Goal: Information Seeking & Learning: Check status

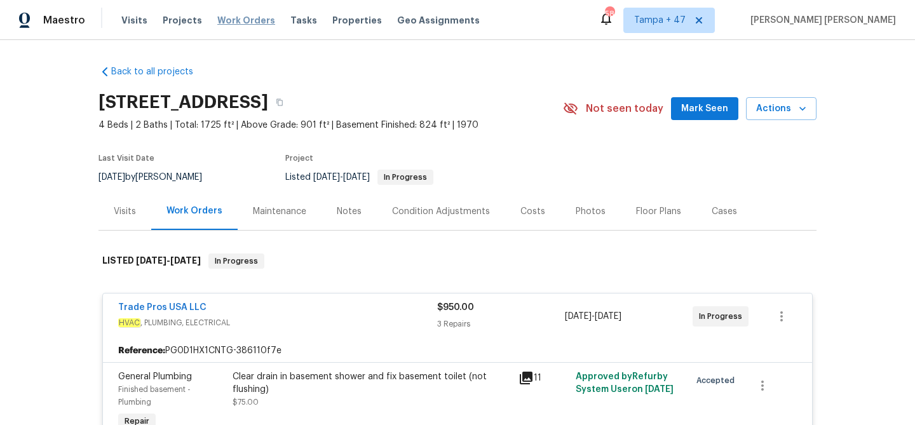
scroll to position [1105, 0]
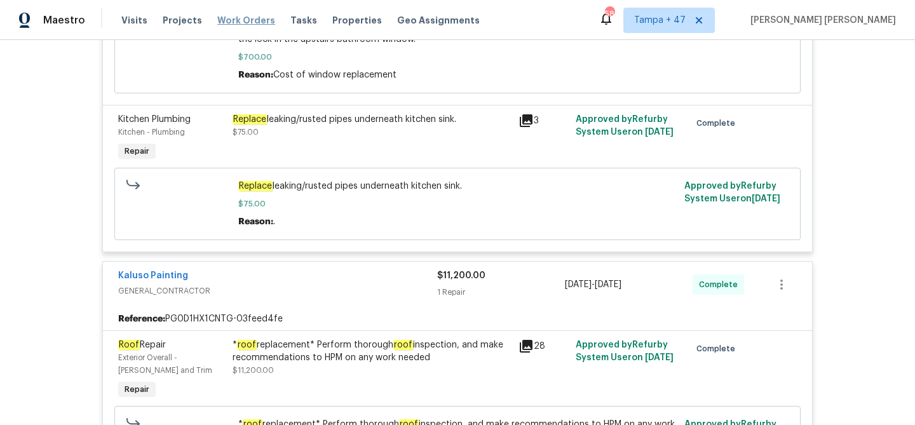
click at [219, 16] on span "Work Orders" at bounding box center [246, 20] width 58 height 13
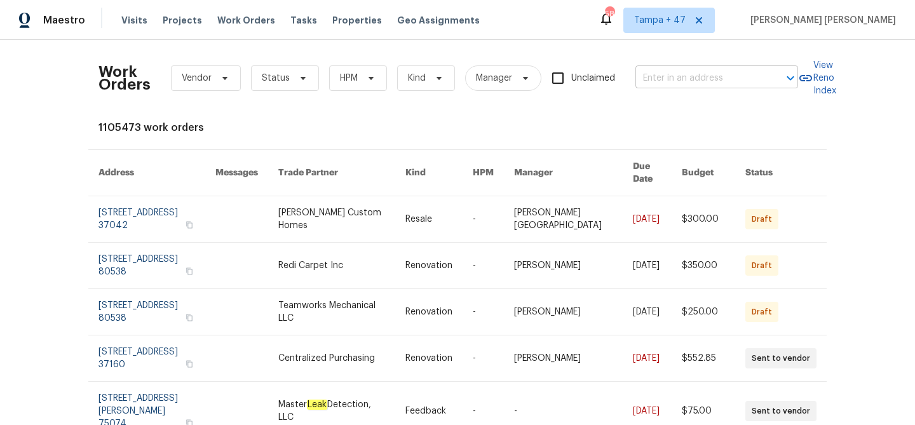
click at [683, 79] on input "text" at bounding box center [698, 79] width 127 height 20
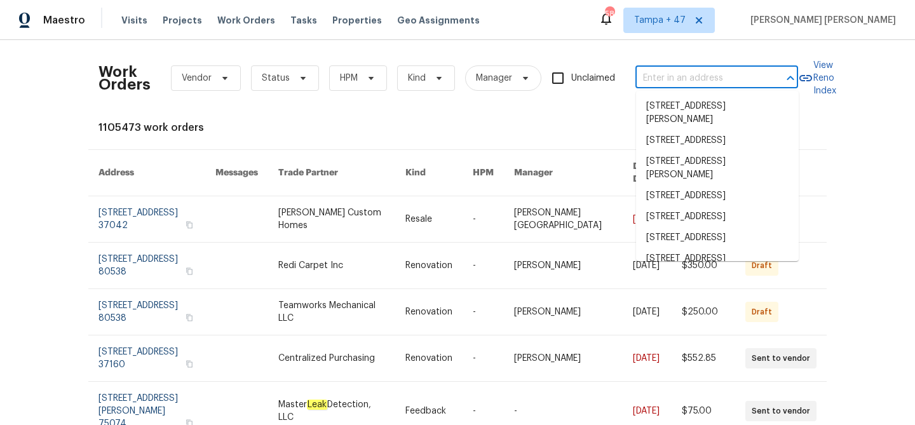
paste input "[STREET_ADDRESS]"
type input "[STREET_ADDRESS]"
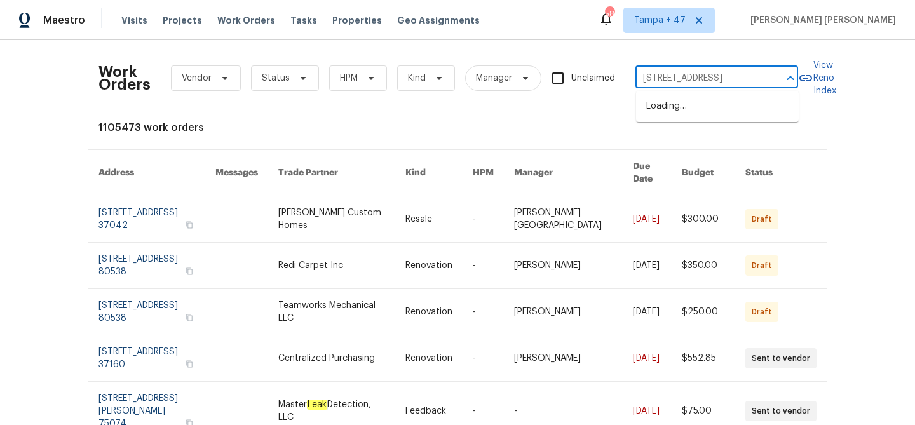
scroll to position [0, 45]
click at [689, 104] on li "[STREET_ADDRESS]" at bounding box center [717, 106] width 163 height 21
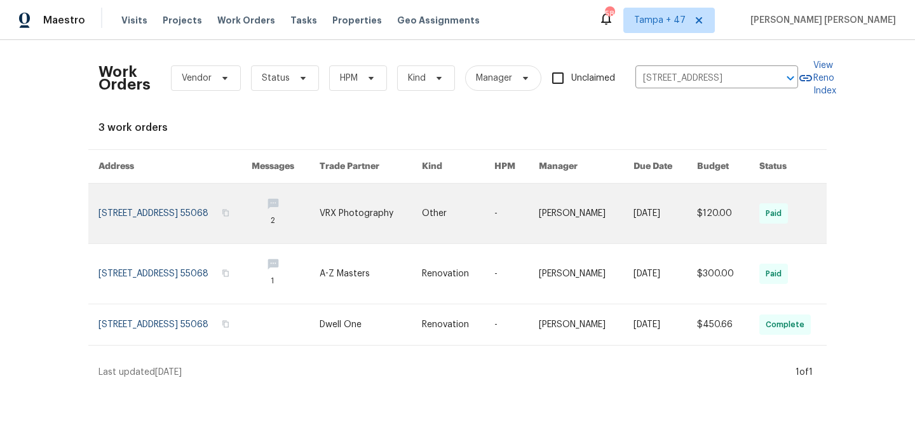
click at [661, 208] on link at bounding box center [665, 214] width 64 height 60
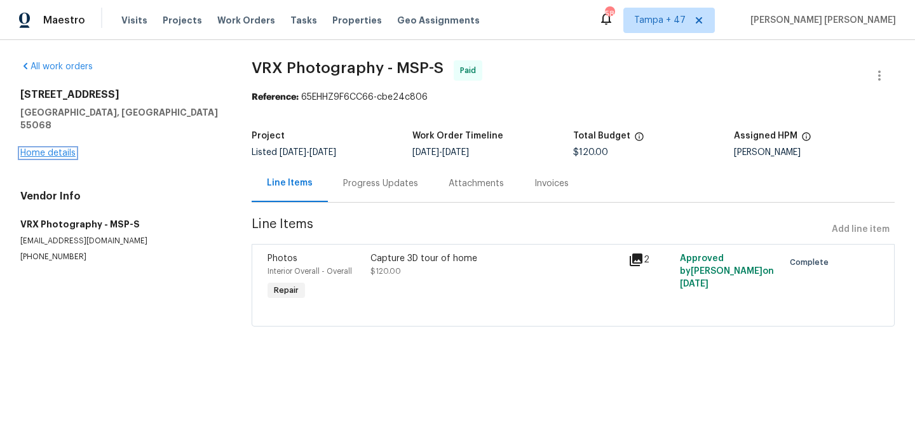
click at [63, 149] on link "Home details" at bounding box center [47, 153] width 55 height 9
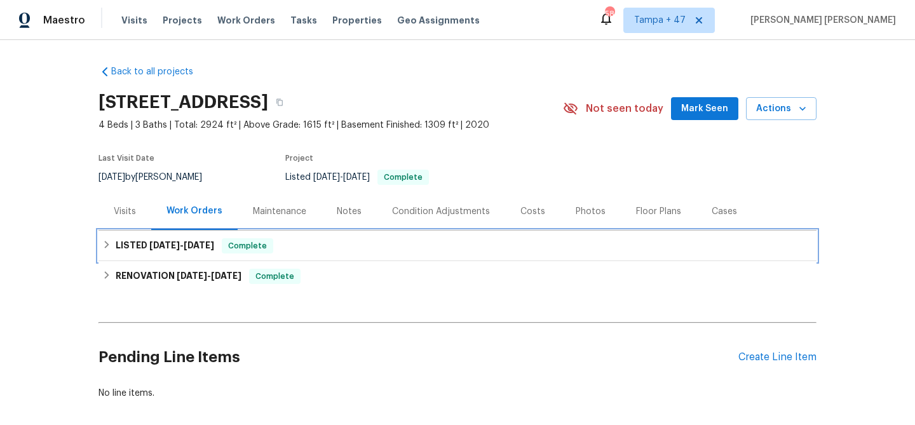
click at [212, 241] on span "[DATE]" at bounding box center [199, 245] width 30 height 9
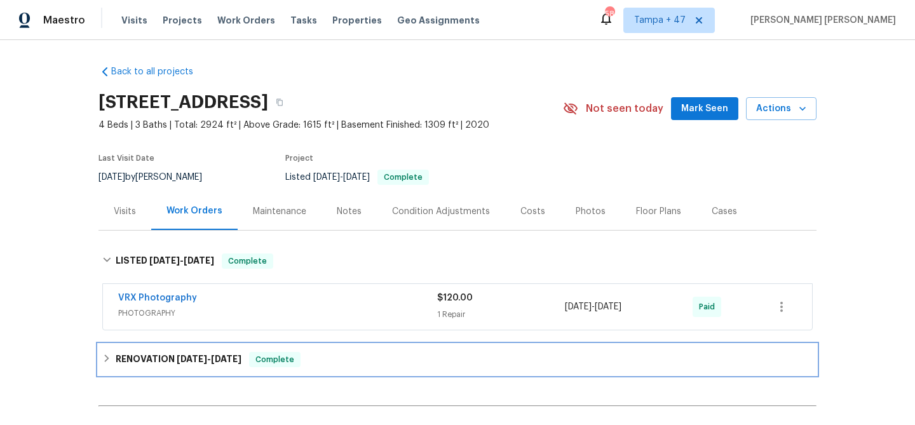
click at [313, 361] on div "RENOVATION [DATE] - [DATE] Complete" at bounding box center [457, 359] width 710 height 15
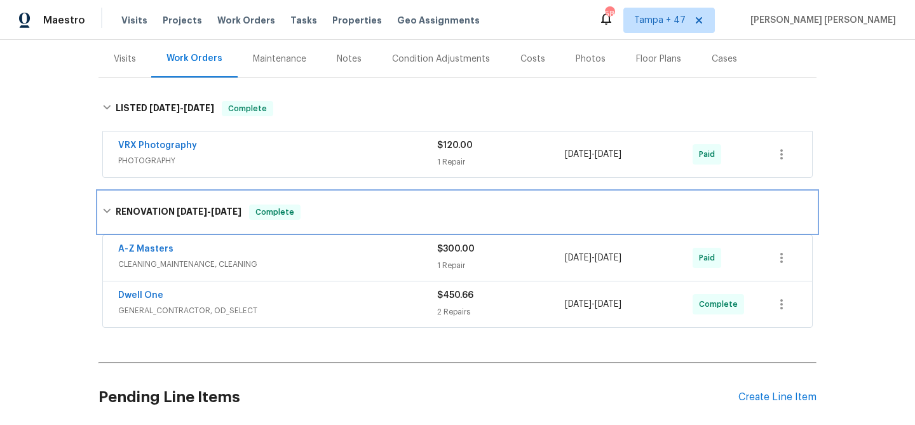
scroll to position [154, 0]
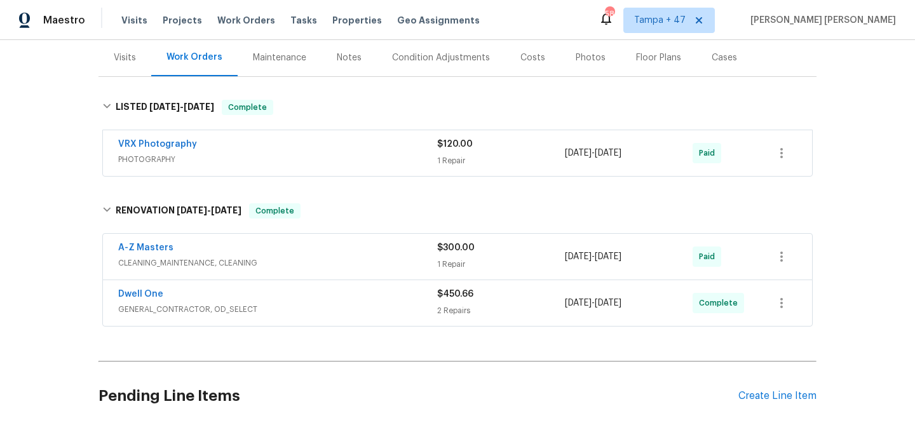
click at [332, 315] on span "GENERAL_CONTRACTOR, OD_SELECT" at bounding box center [277, 309] width 319 height 13
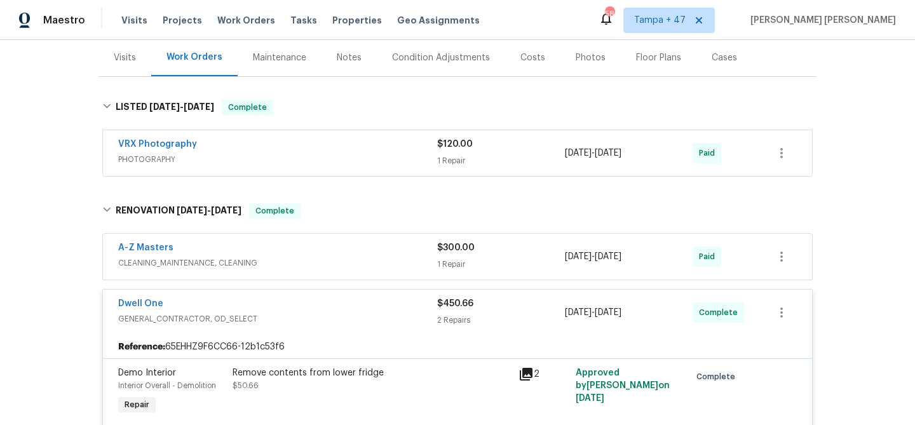
click at [358, 261] on span "CLEANING_MAINTENANCE, CLEANING" at bounding box center [277, 263] width 319 height 13
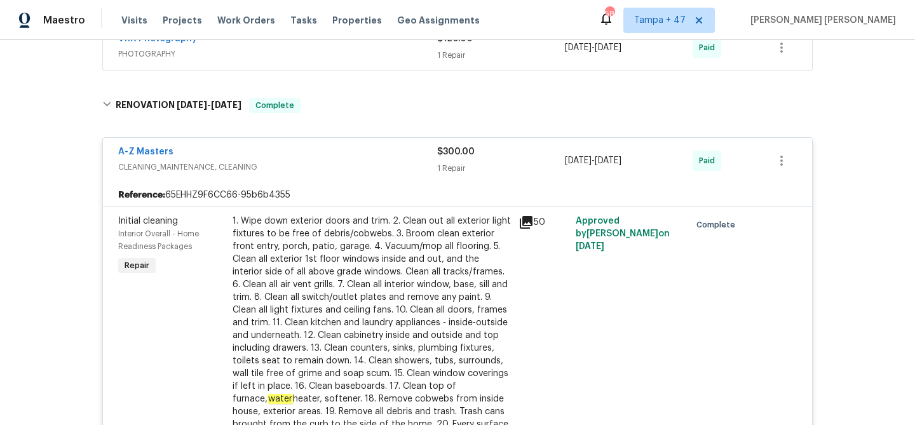
scroll to position [145, 0]
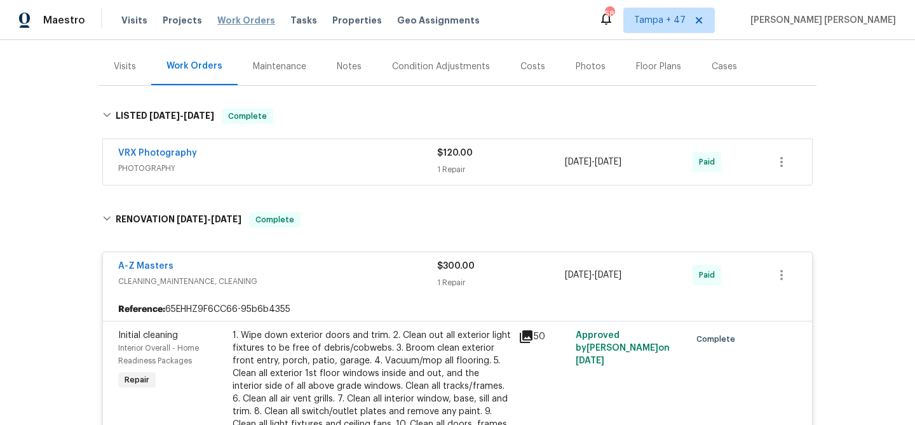
click at [248, 17] on span "Work Orders" at bounding box center [246, 20] width 58 height 13
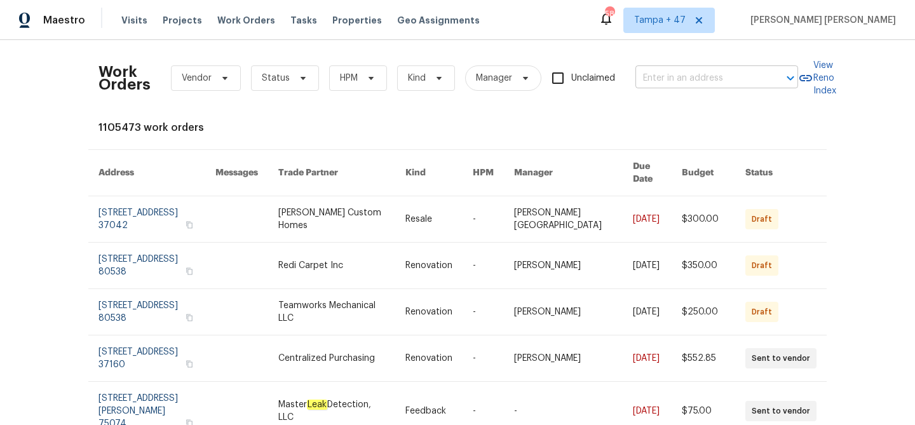
click at [684, 86] on input "text" at bounding box center [698, 79] width 127 height 20
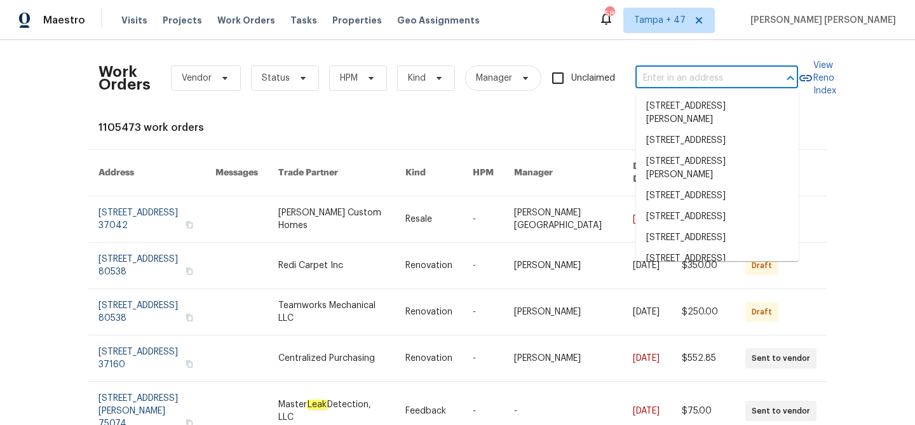
paste input "[STREET_ADDRESS][PERSON_NAME]"
type input "[STREET_ADDRESS][PERSON_NAME]"
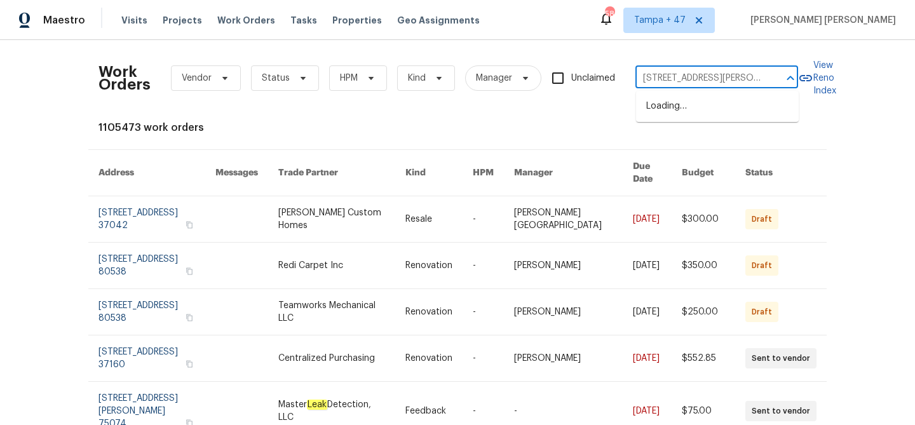
scroll to position [0, 50]
click at [688, 114] on li "[STREET_ADDRESS][PERSON_NAME]" at bounding box center [717, 113] width 163 height 34
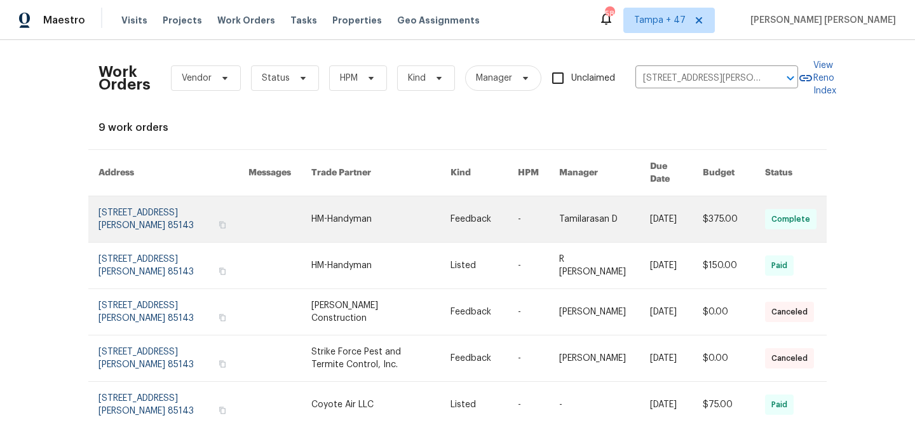
click at [602, 215] on link at bounding box center [604, 219] width 91 height 46
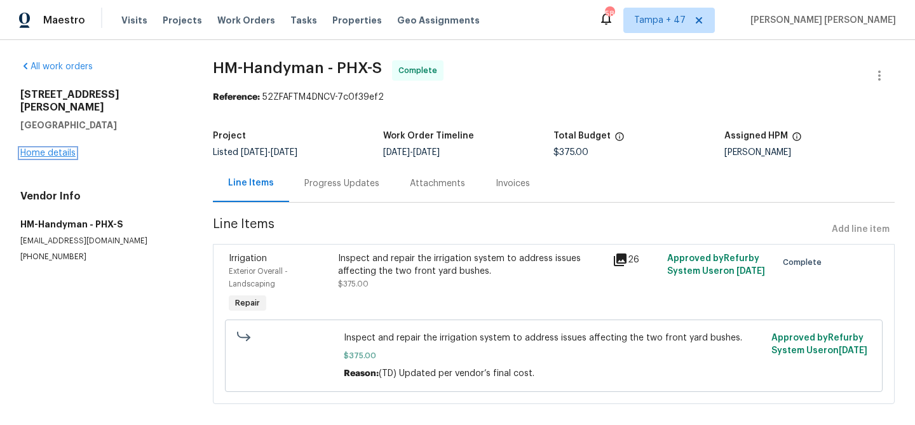
click at [55, 149] on link "Home details" at bounding box center [47, 153] width 55 height 9
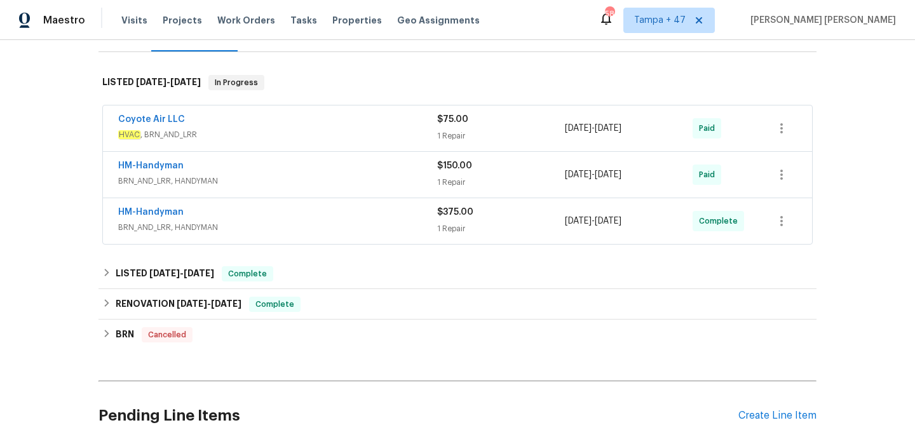
scroll to position [179, 0]
click at [231, 210] on div "HM-Handyman" at bounding box center [277, 212] width 319 height 15
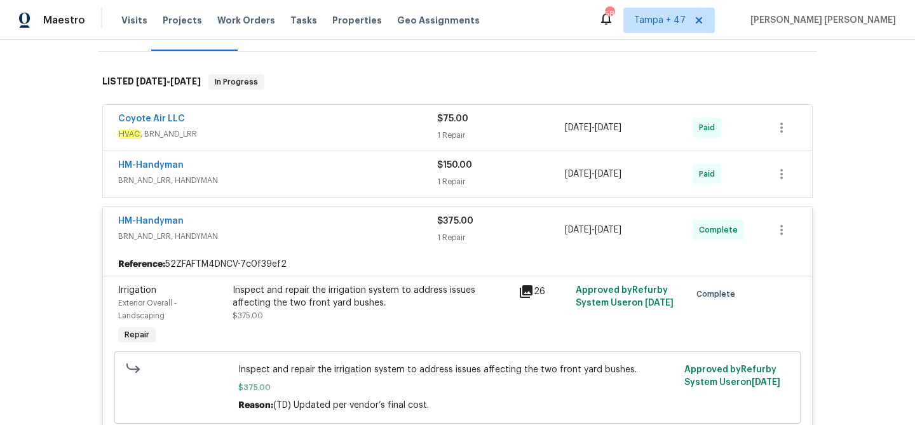
click at [282, 179] on span "BRN_AND_LRR, HANDYMAN" at bounding box center [277, 180] width 319 height 13
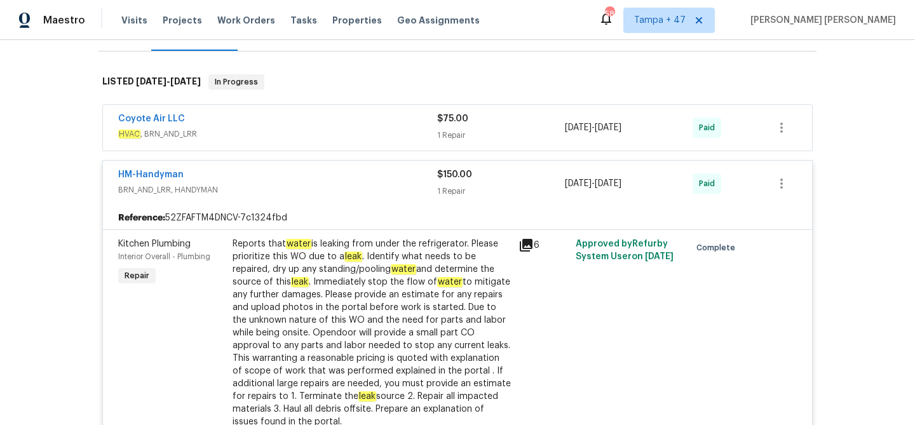
click at [333, 125] on div "Coyote Air LLC" at bounding box center [277, 119] width 319 height 15
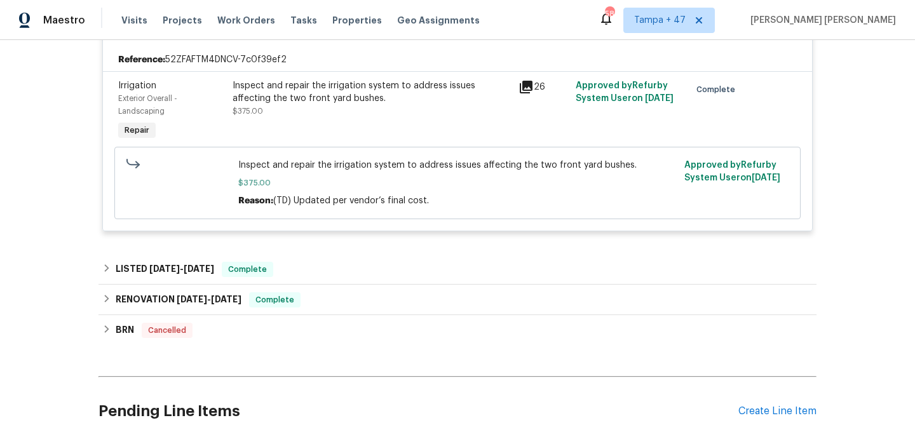
scroll to position [926, 0]
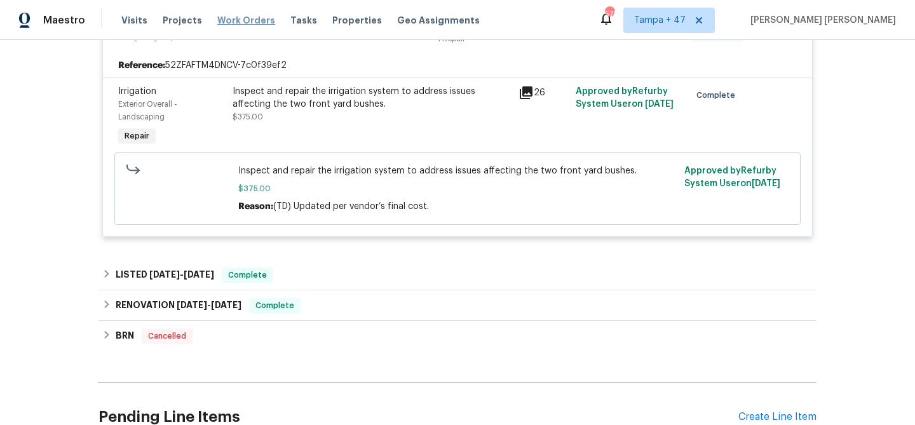
click at [237, 20] on span "Work Orders" at bounding box center [246, 20] width 58 height 13
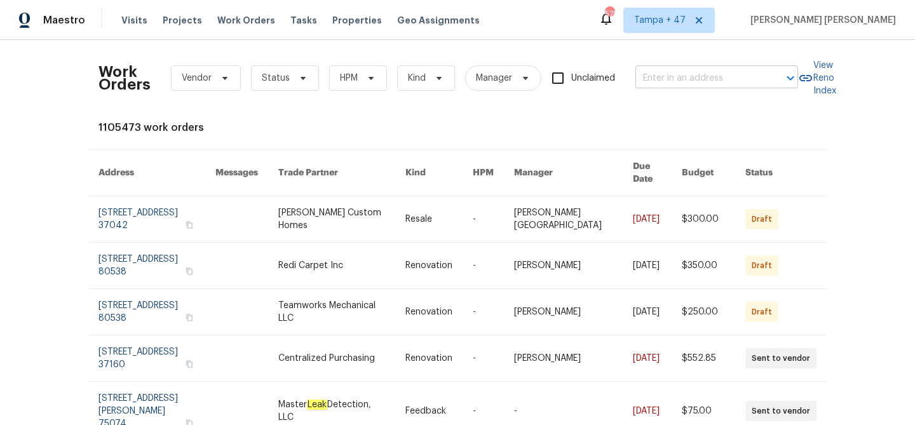
click at [680, 72] on input "text" at bounding box center [698, 79] width 127 height 20
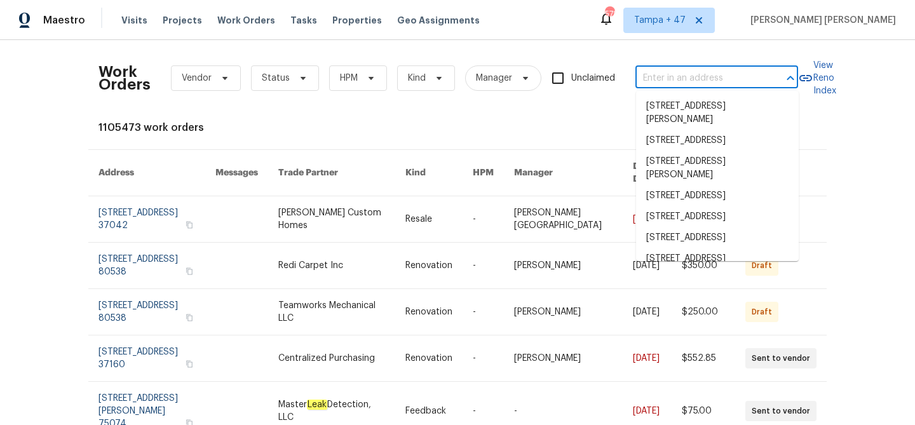
paste input "[STREET_ADDRESS]"
type input "[STREET_ADDRESS]"
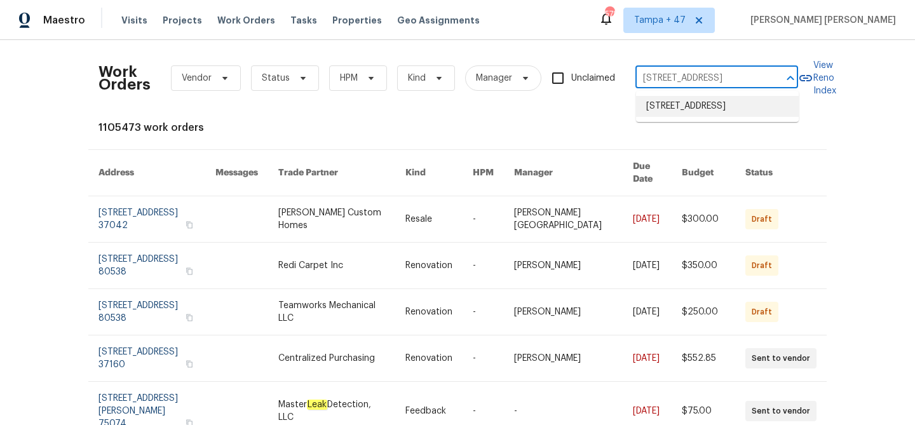
click at [684, 108] on li "[STREET_ADDRESS]" at bounding box center [717, 106] width 163 height 21
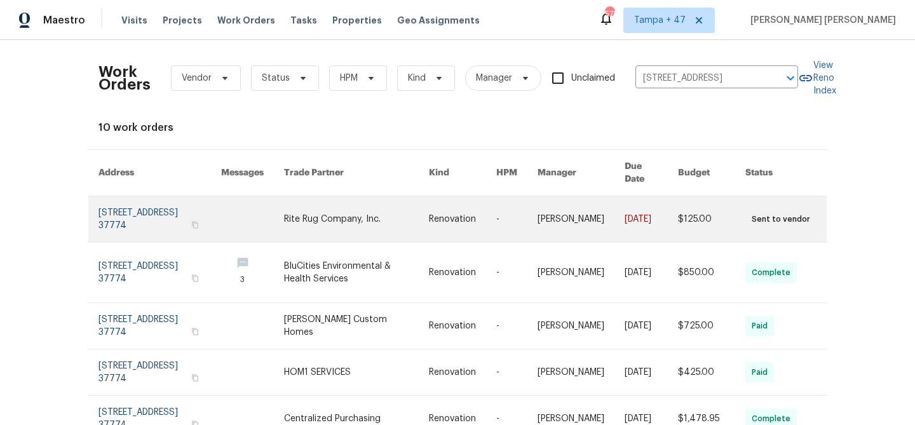
click at [632, 215] on link at bounding box center [650, 219] width 53 height 46
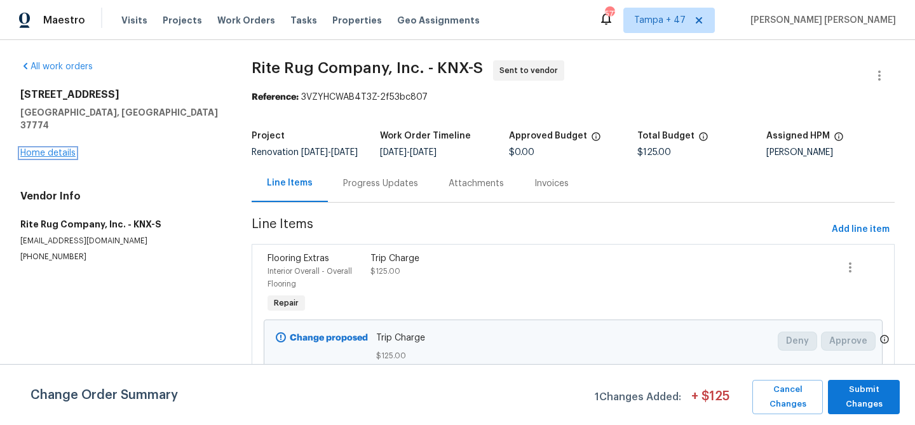
click at [66, 149] on link "Home details" at bounding box center [47, 153] width 55 height 9
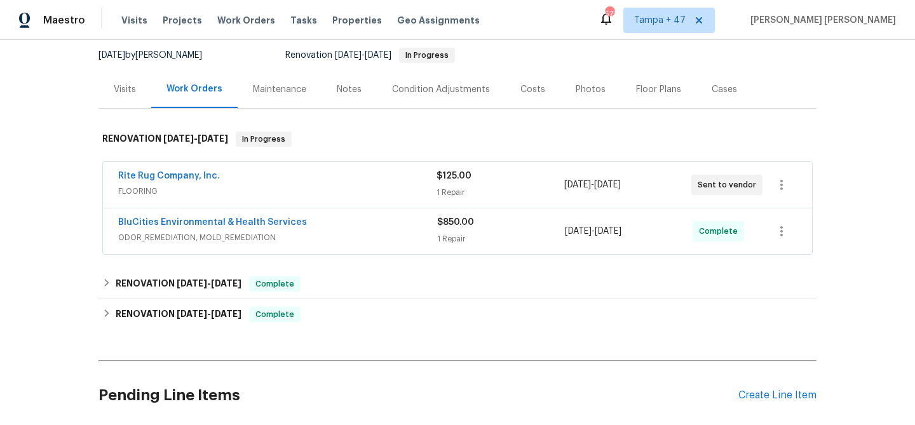
scroll to position [130, 0]
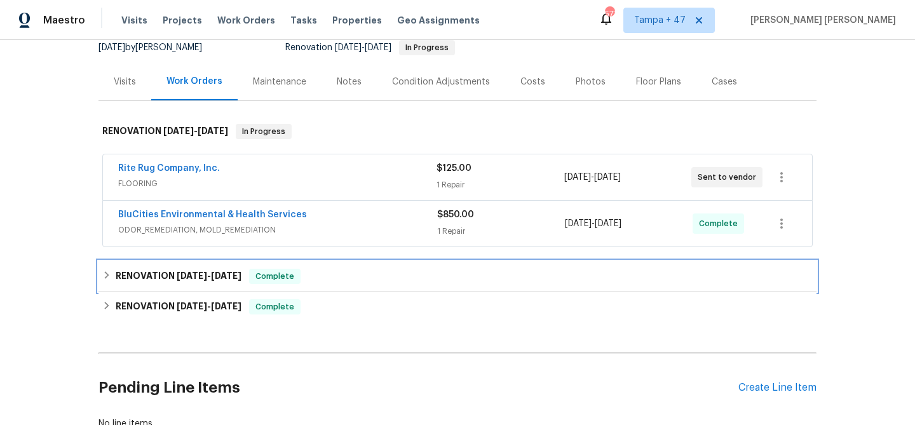
click at [234, 272] on span "[DATE]" at bounding box center [226, 275] width 30 height 9
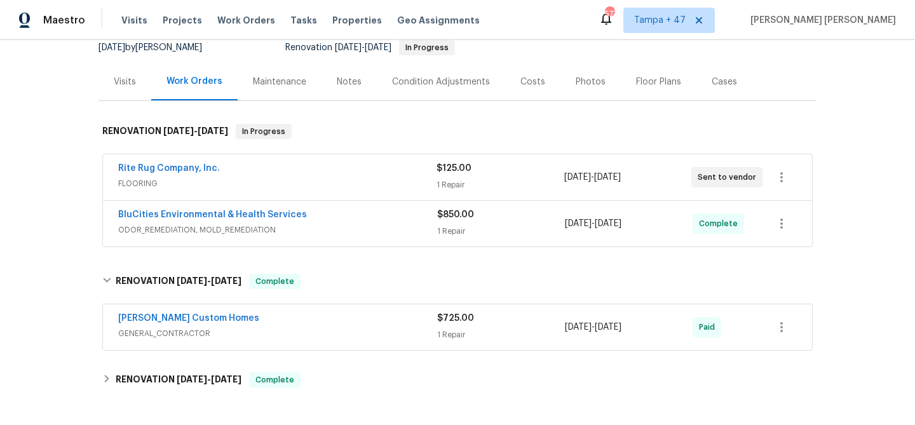
click at [307, 321] on div "[PERSON_NAME] Custom Homes" at bounding box center [277, 319] width 319 height 15
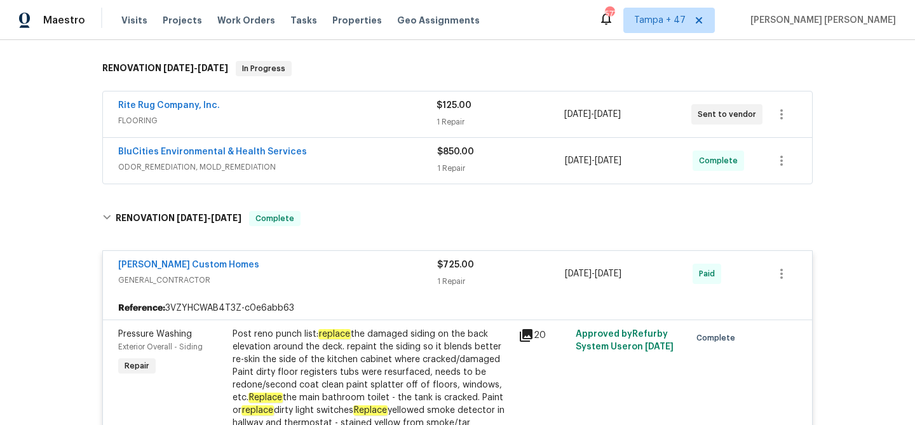
scroll to position [184, 0]
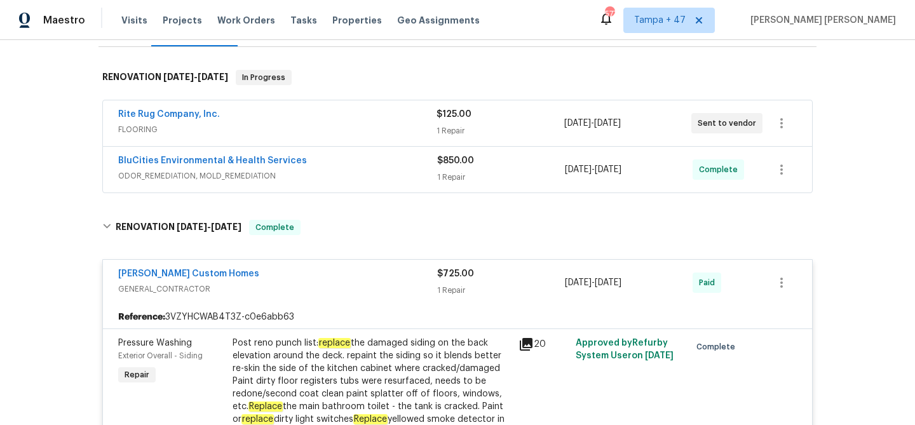
click at [395, 179] on span "ODOR_REMEDIATION, MOLD_REMEDIATION" at bounding box center [277, 176] width 319 height 13
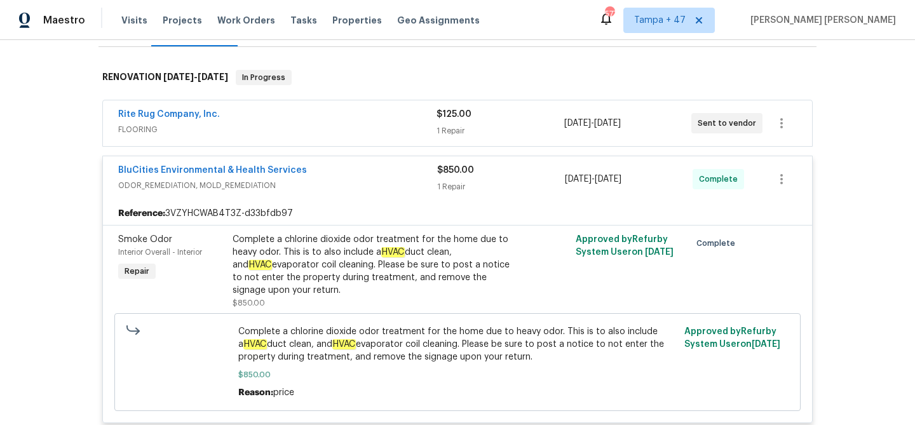
scroll to position [166, 0]
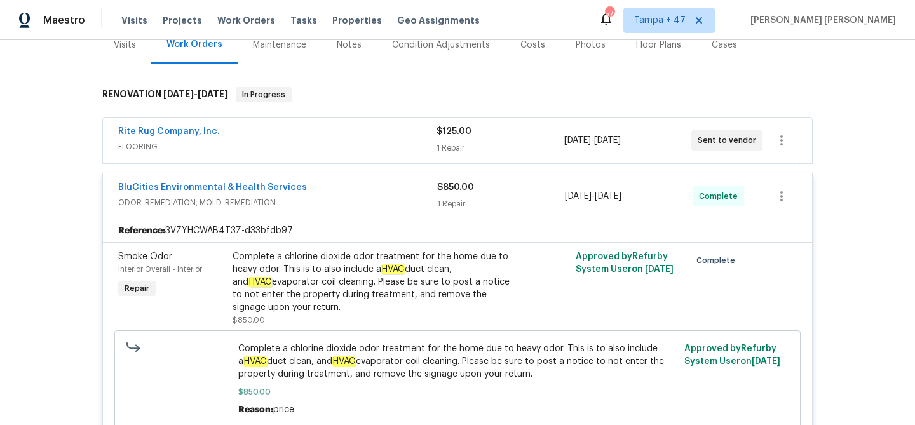
click at [410, 141] on span "FLOORING" at bounding box center [277, 146] width 318 height 13
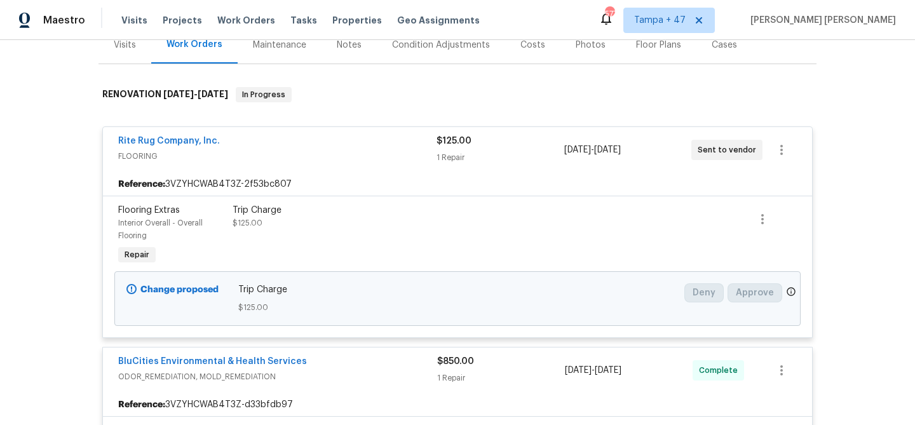
click at [410, 141] on div "Rite Rug Company, Inc." at bounding box center [277, 142] width 318 height 15
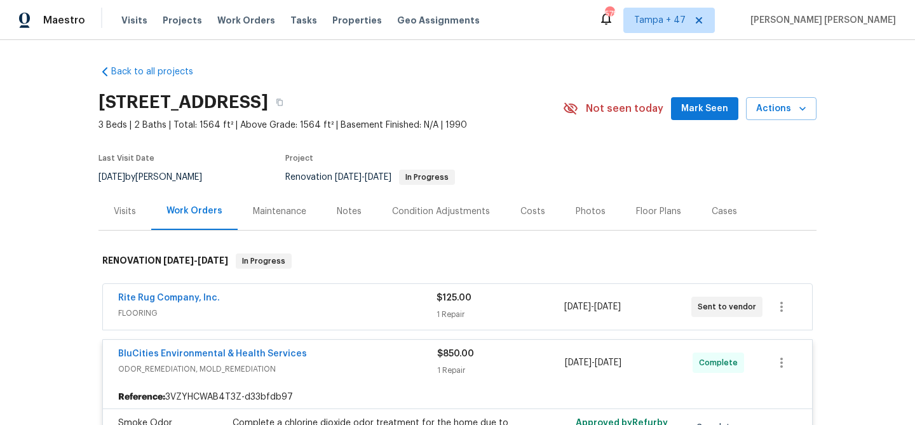
scroll to position [69, 0]
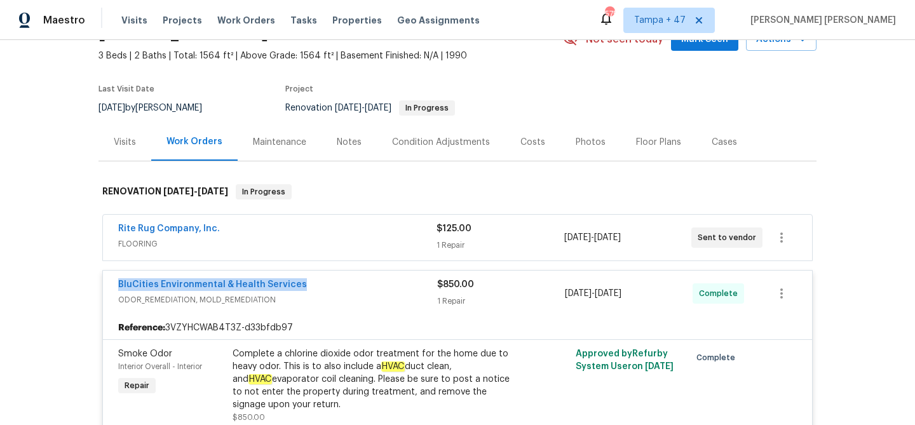
drag, startPoint x: 305, startPoint y: 283, endPoint x: 119, endPoint y: 290, distance: 185.6
click at [119, 290] on div "BluCities Environmental & Health Services" at bounding box center [277, 285] width 319 height 15
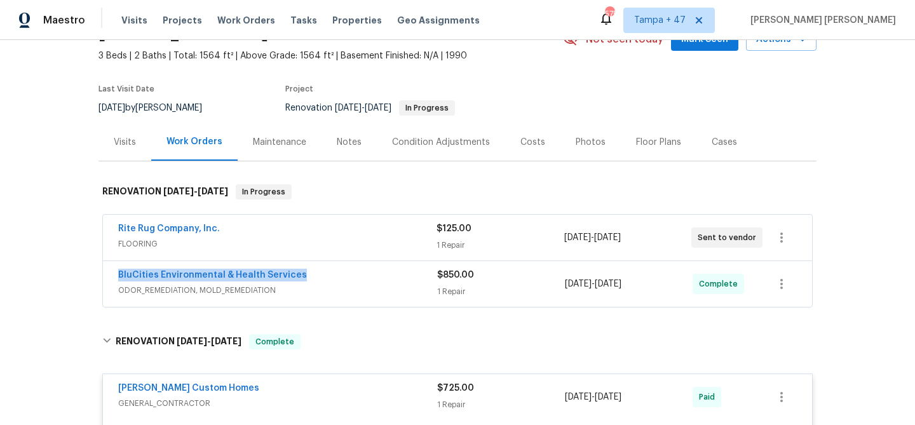
copy link "BluCities Environmental & Health Services"
click at [241, 18] on span "Work Orders" at bounding box center [246, 20] width 58 height 13
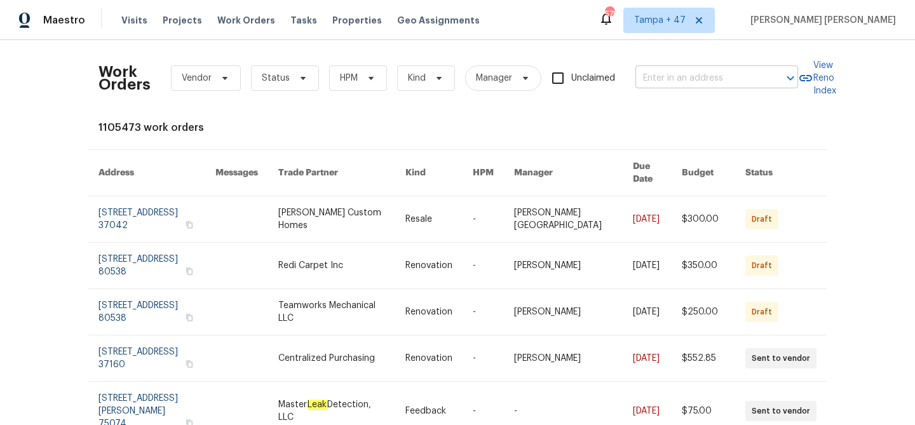
click at [674, 84] on input "text" at bounding box center [698, 79] width 127 height 20
paste input "[STREET_ADDRESS][PERSON_NAME]"
type input "[STREET_ADDRESS][PERSON_NAME]"
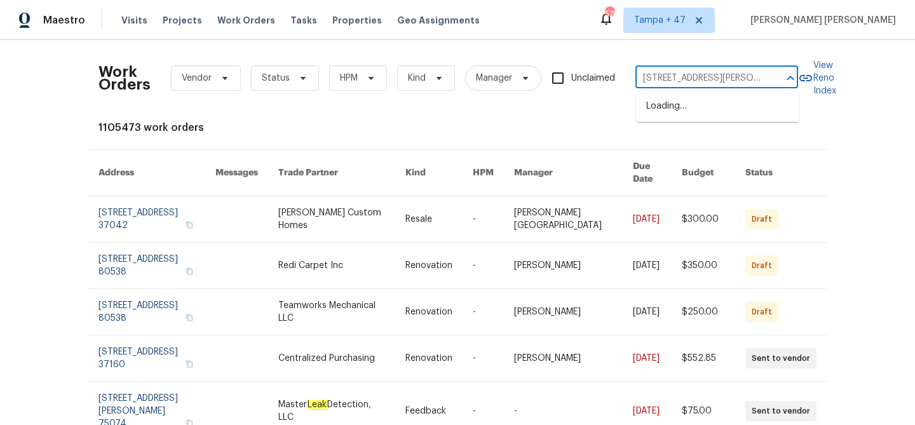
scroll to position [0, 55]
click at [679, 103] on li "[STREET_ADDRESS][PERSON_NAME]" at bounding box center [717, 113] width 163 height 34
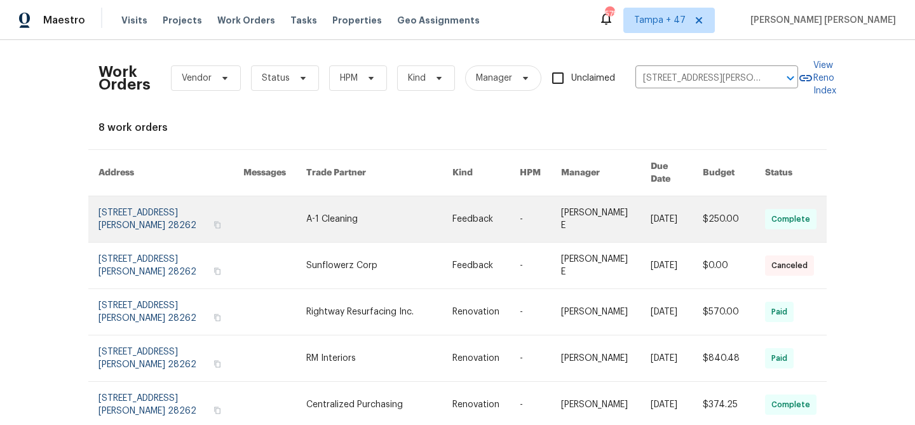
click at [679, 208] on link at bounding box center [677, 219] width 52 height 46
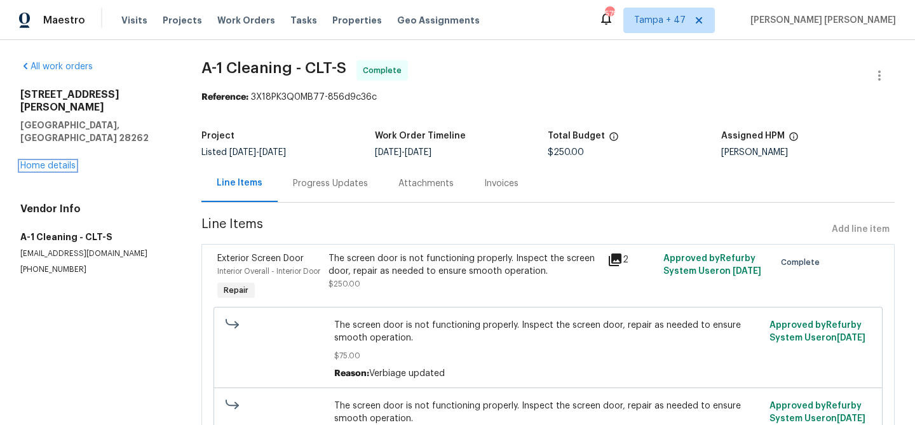
click at [59, 161] on link "Home details" at bounding box center [47, 165] width 55 height 9
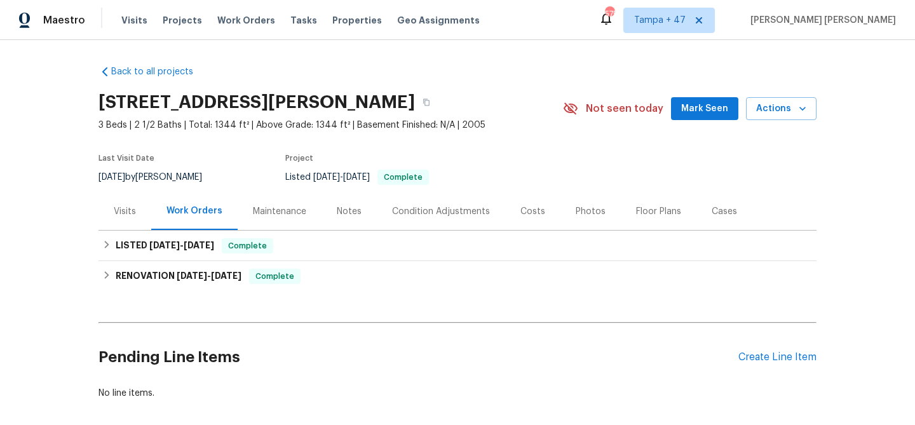
scroll to position [11, 0]
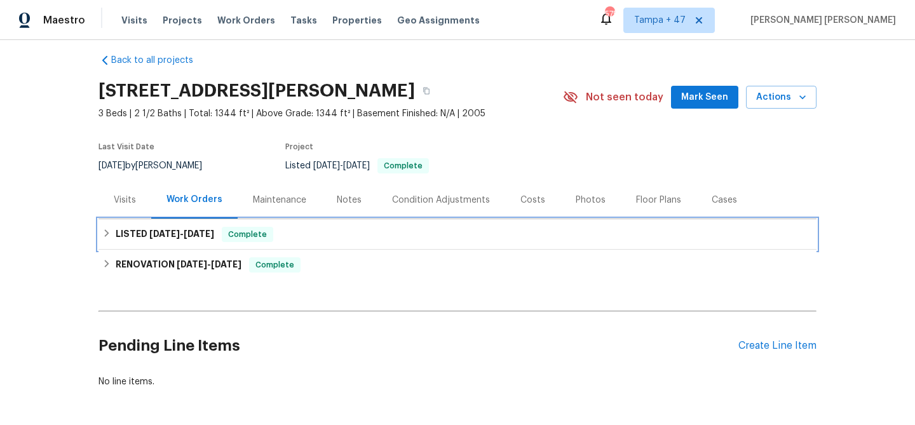
click at [224, 229] on div "LISTED [DATE] - [DATE] Complete" at bounding box center [457, 234] width 710 height 15
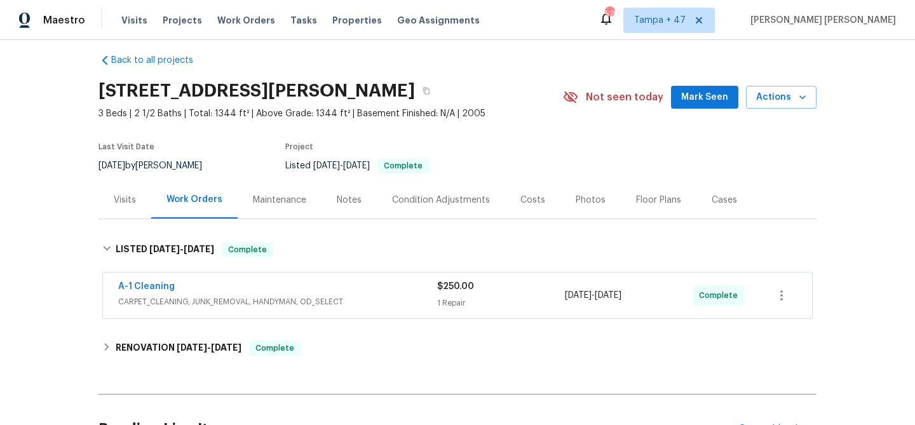
click at [294, 285] on div "A-1 Cleaning" at bounding box center [277, 287] width 319 height 15
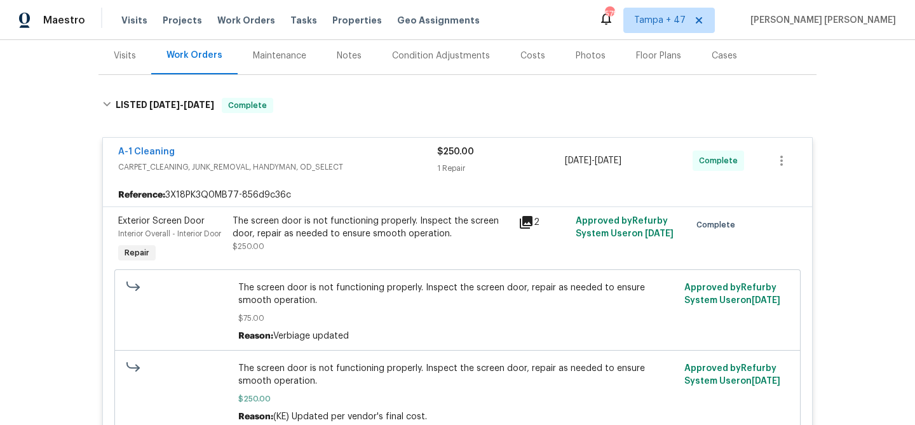
scroll to position [160, 0]
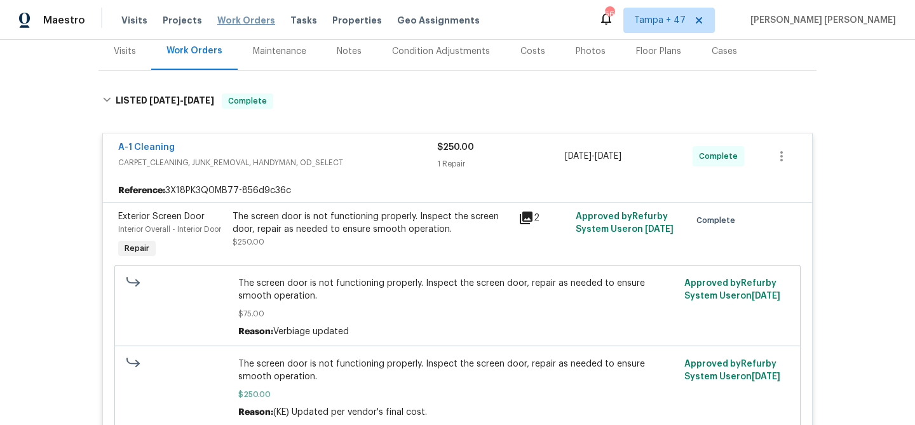
click at [243, 17] on span "Work Orders" at bounding box center [246, 20] width 58 height 13
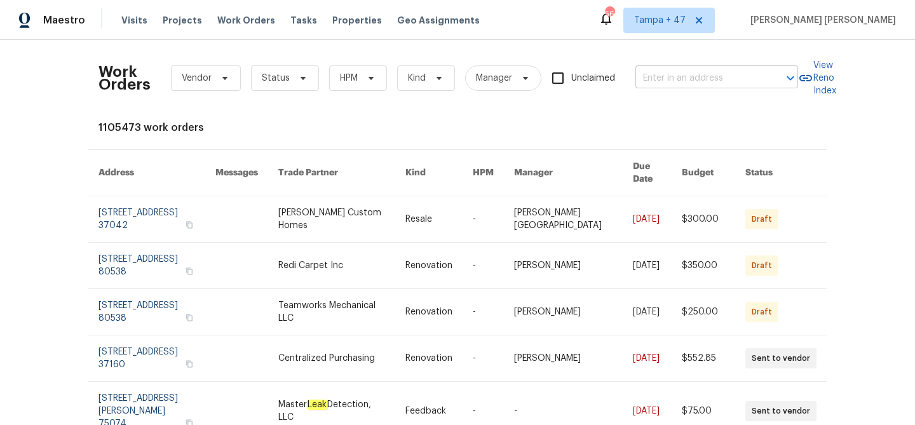
click at [688, 69] on input "text" at bounding box center [698, 79] width 127 height 20
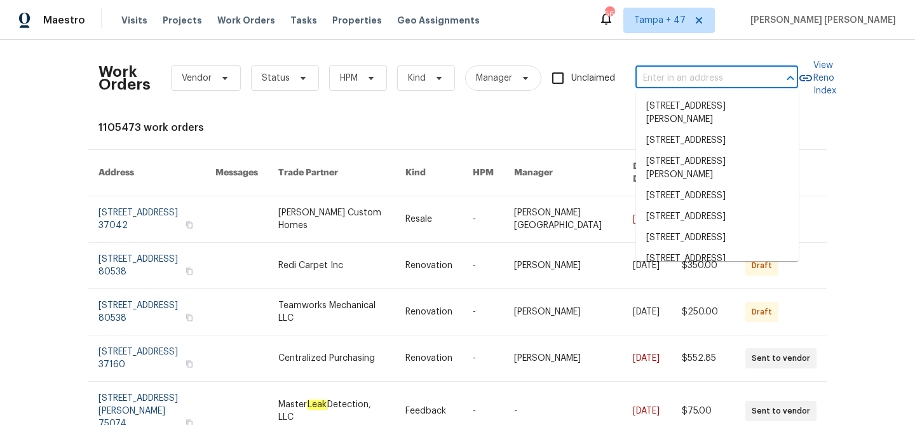
paste input "[STREET_ADDRESS][PERSON_NAME]"
type input "[STREET_ADDRESS][PERSON_NAME]"
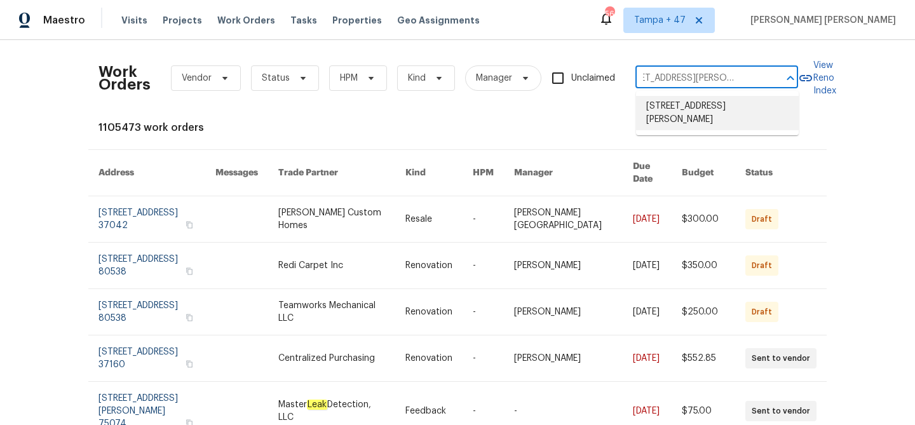
click at [698, 103] on li "[STREET_ADDRESS][PERSON_NAME]" at bounding box center [717, 113] width 163 height 34
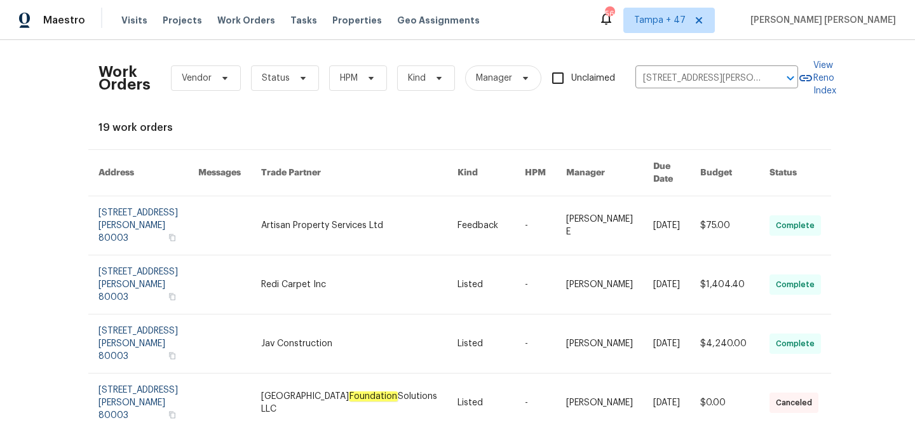
click at [655, 196] on link at bounding box center [676, 225] width 47 height 58
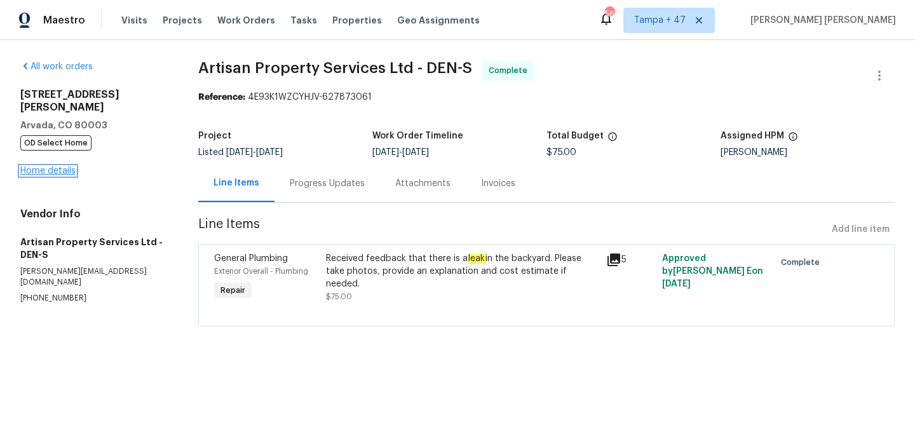
click at [57, 166] on link "Home details" at bounding box center [47, 170] width 55 height 9
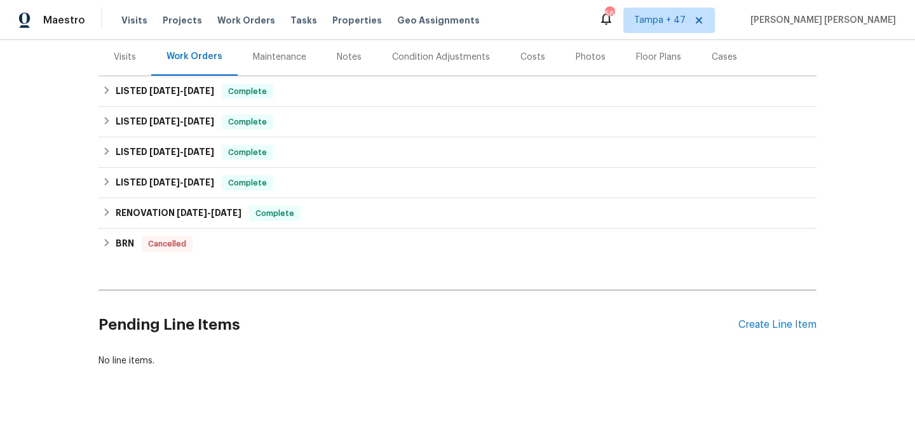
scroll to position [183, 0]
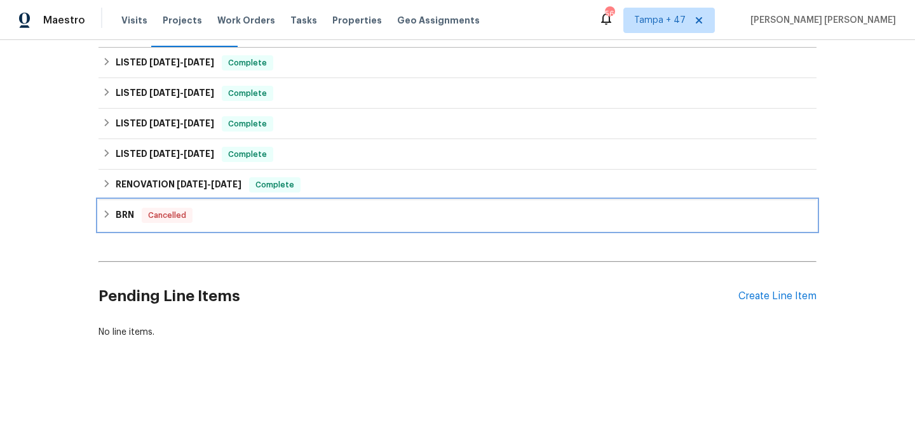
click at [202, 209] on div "BRN Cancelled" at bounding box center [457, 215] width 710 height 15
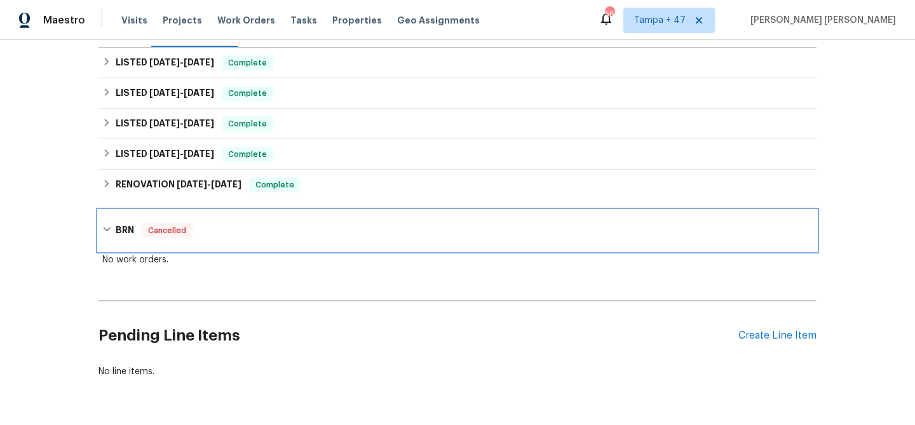
scroll to position [116, 0]
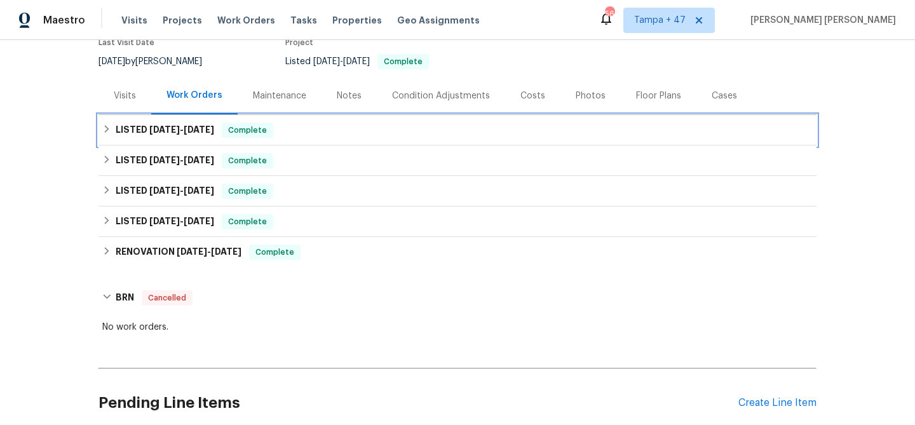
click at [245, 140] on div "LISTED [DATE] - [DATE] Complete" at bounding box center [457, 130] width 718 height 30
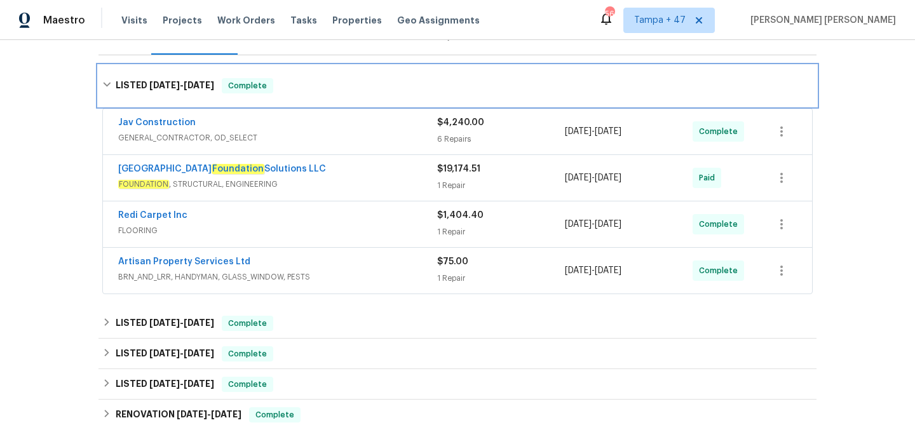
scroll to position [180, 0]
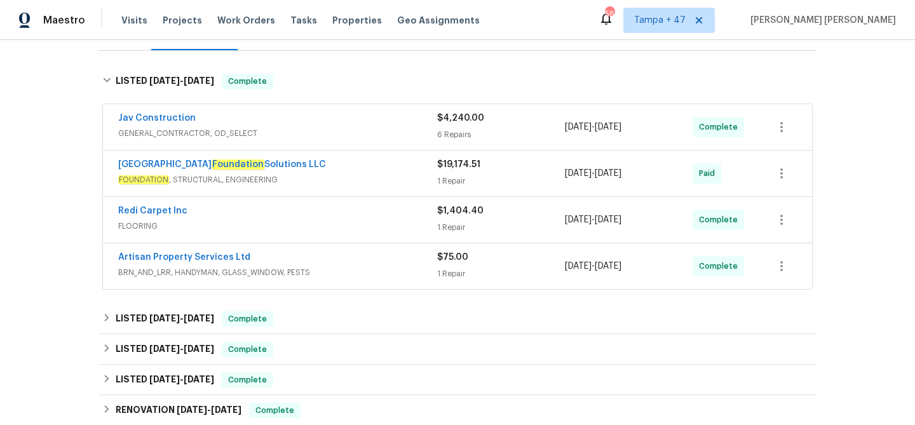
click at [293, 258] on div "Artisan Property Services Ltd" at bounding box center [277, 258] width 319 height 15
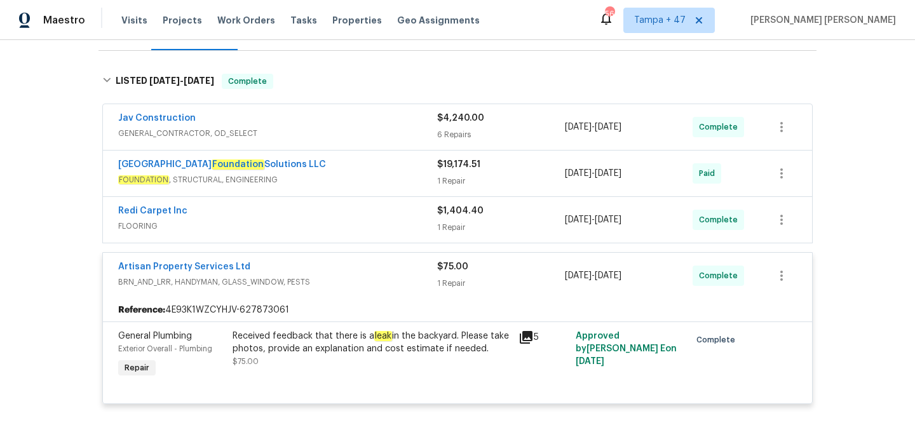
click at [296, 253] on div "Artisan Property Services Ltd BRN_AND_LRR, HANDYMAN, GLASS_WINDOW, PESTS $75.00…" at bounding box center [457, 276] width 709 height 46
click at [349, 220] on span "FLOORING" at bounding box center [277, 226] width 319 height 13
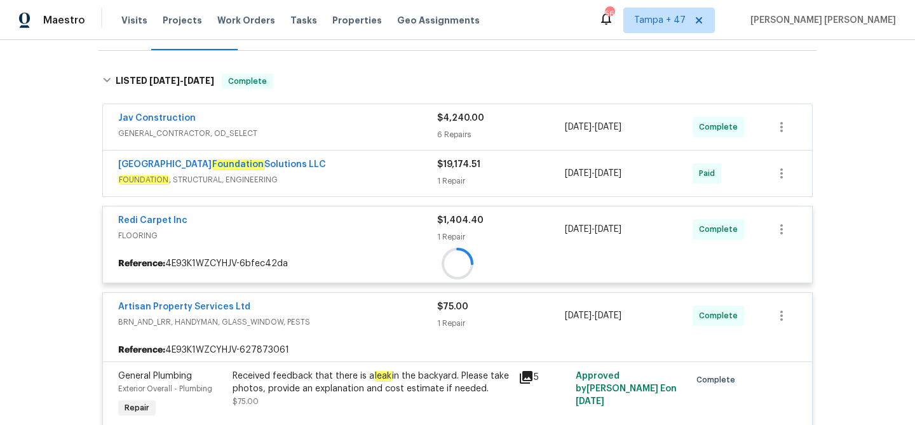
scroll to position [153, 0]
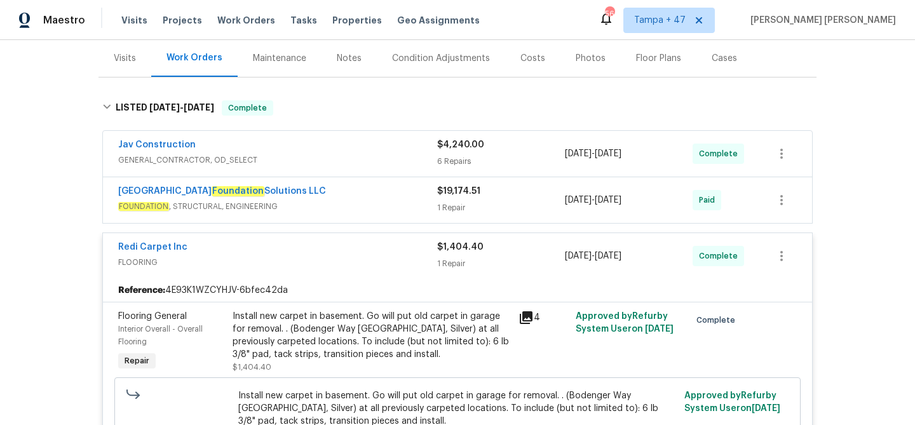
click at [368, 205] on span "FOUNDATION , STRUCTURAL, ENGINEERING" at bounding box center [277, 206] width 319 height 13
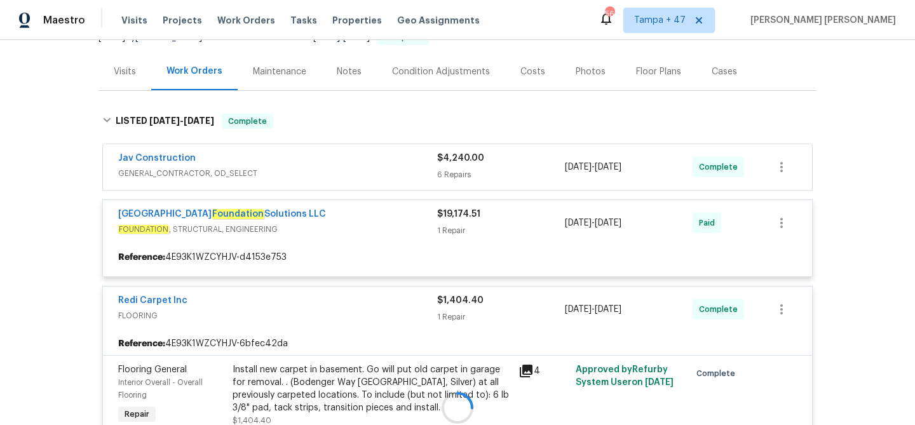
scroll to position [137, 0]
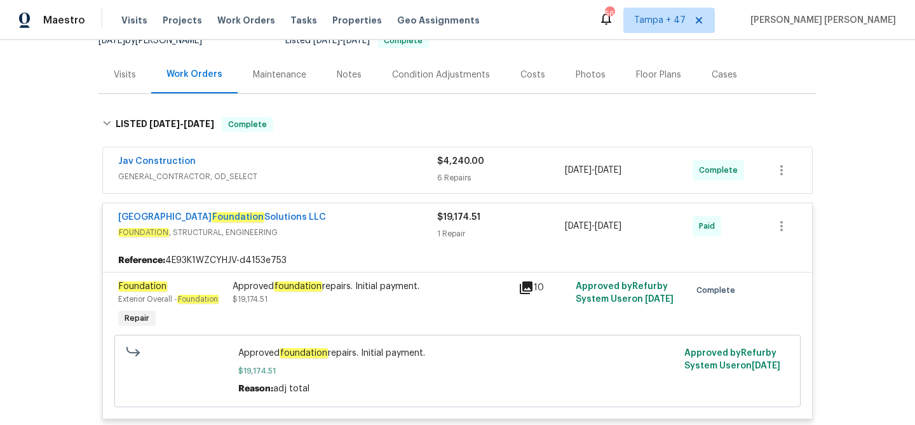
click at [384, 172] on span "GENERAL_CONTRACTOR, OD_SELECT" at bounding box center [277, 176] width 319 height 13
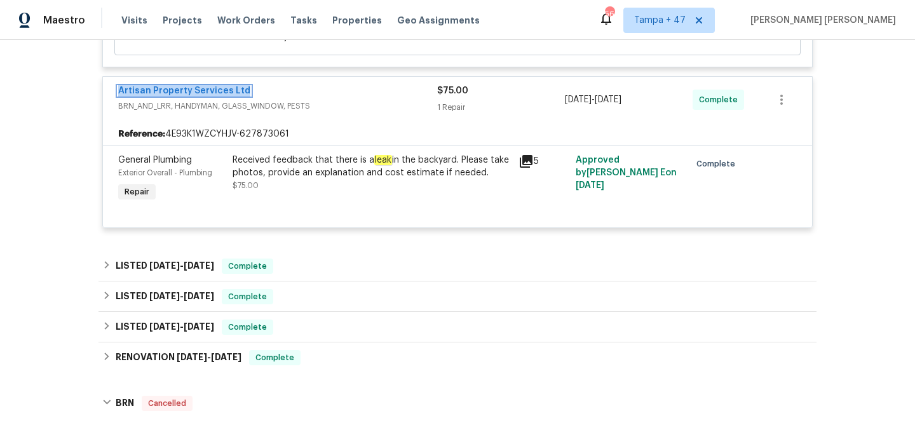
scroll to position [1812, 0]
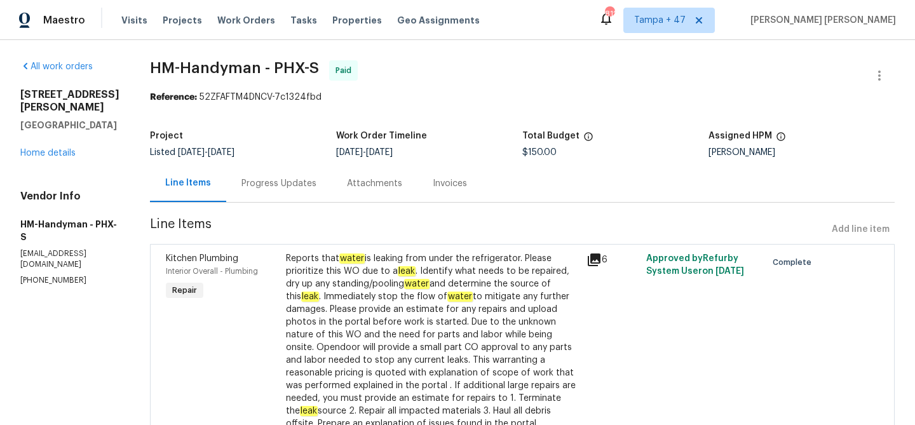
click at [280, 189] on div "Progress Updates" at bounding box center [278, 183] width 75 height 13
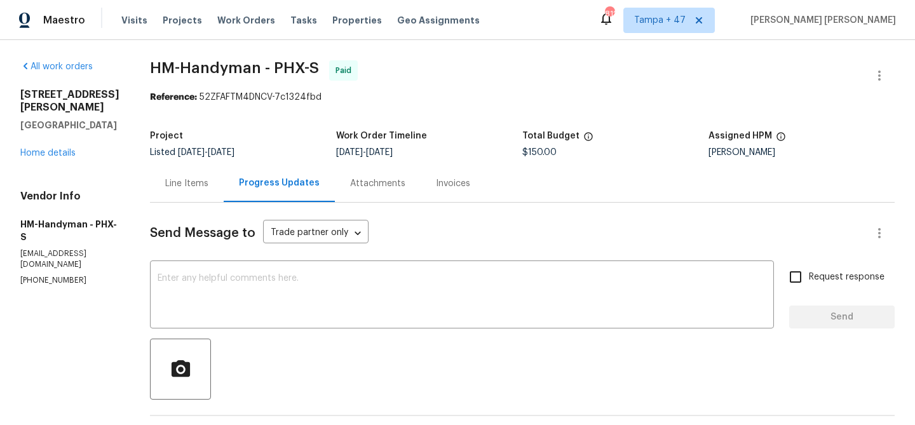
click at [198, 175] on div "Line Items" at bounding box center [187, 183] width 74 height 37
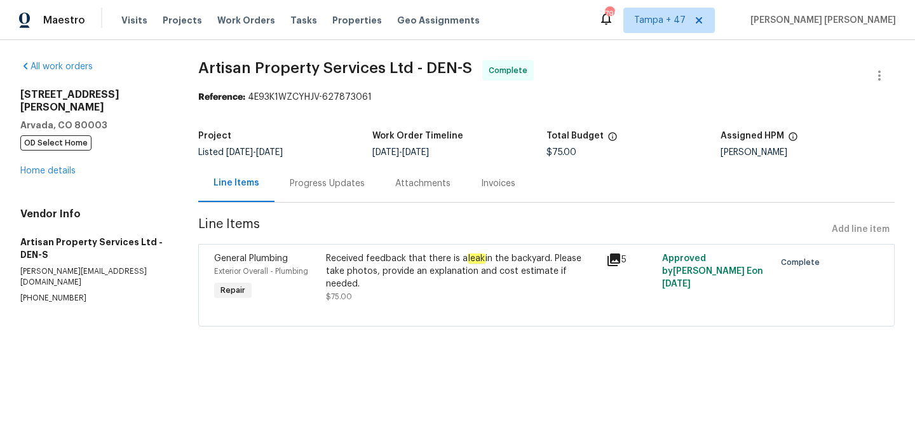
click at [321, 187] on div "Progress Updates" at bounding box center [327, 183] width 75 height 13
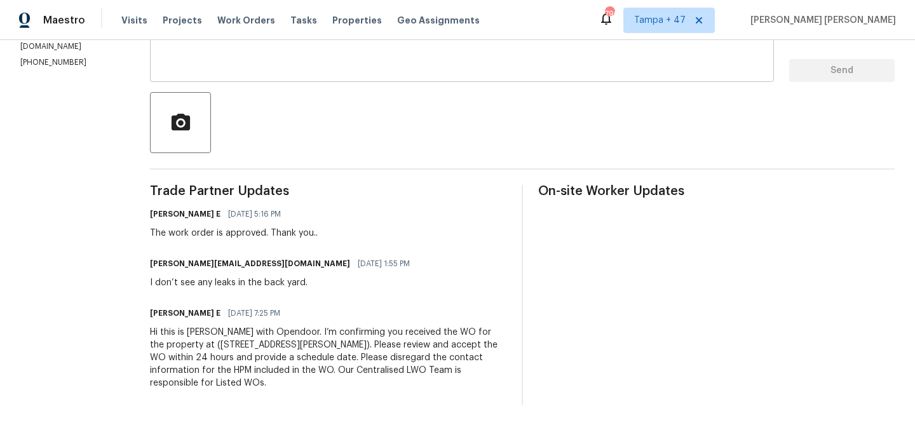
scroll to position [246, 0]
